Goal: Task Accomplishment & Management: Manage account settings

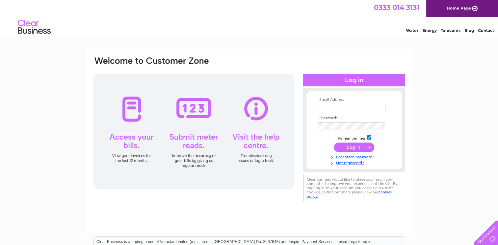
type input "natalie@paintworksbristol.co.uk"
click at [344, 148] on input "submit" at bounding box center [354, 147] width 40 height 9
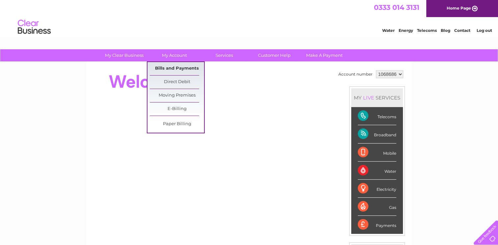
click at [163, 66] on link "Bills and Payments" at bounding box center [177, 68] width 54 height 13
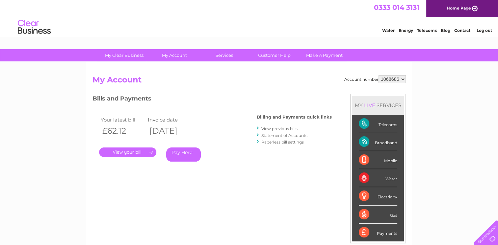
click at [132, 153] on link "." at bounding box center [127, 153] width 57 height 10
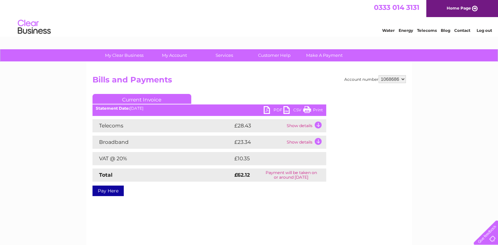
click at [311, 107] on link "Print" at bounding box center [313, 111] width 20 height 10
